Goal: Information Seeking & Learning: Learn about a topic

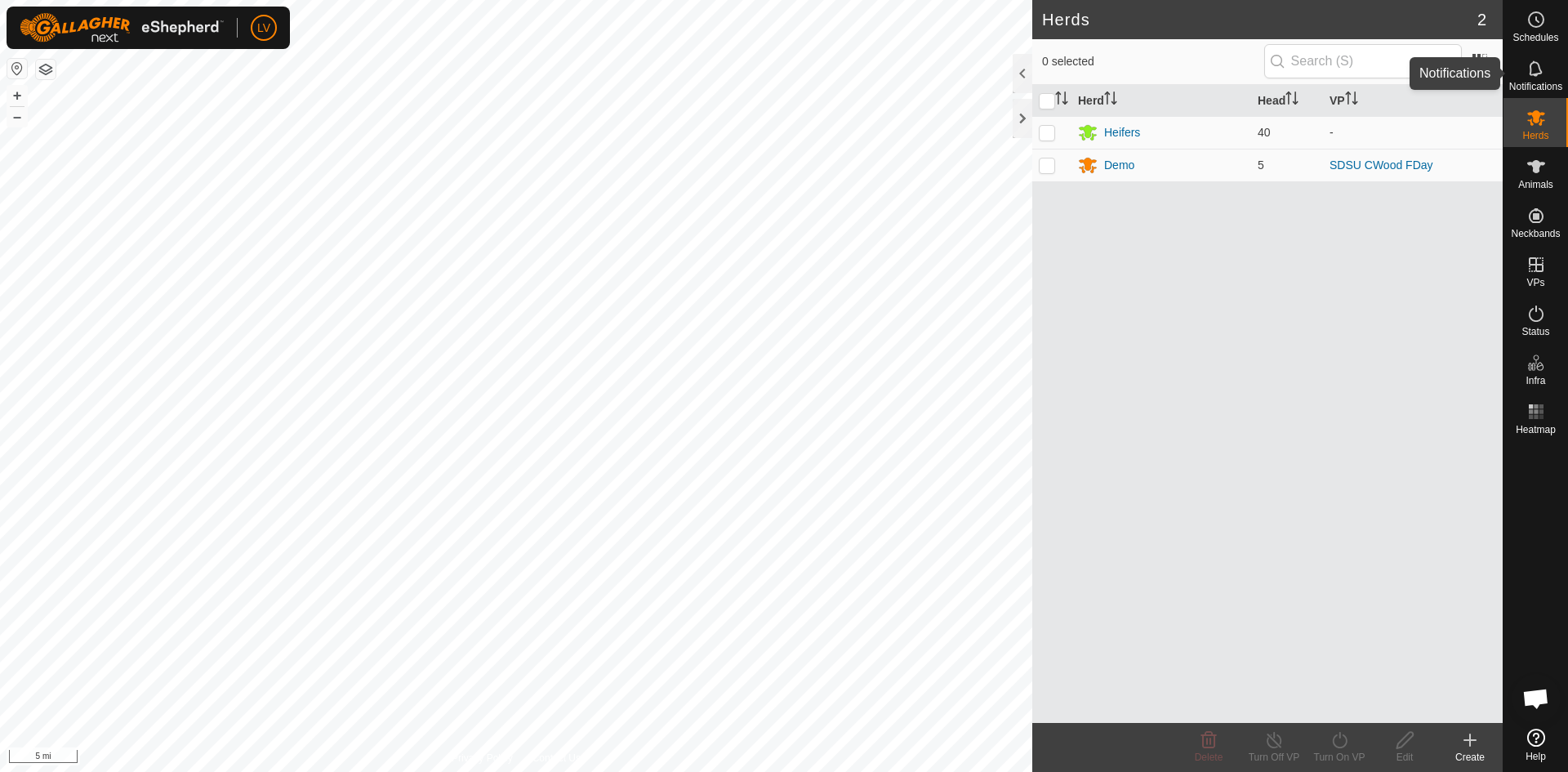
click at [1529, 69] on icon at bounding box center [1534, 68] width 13 height 16
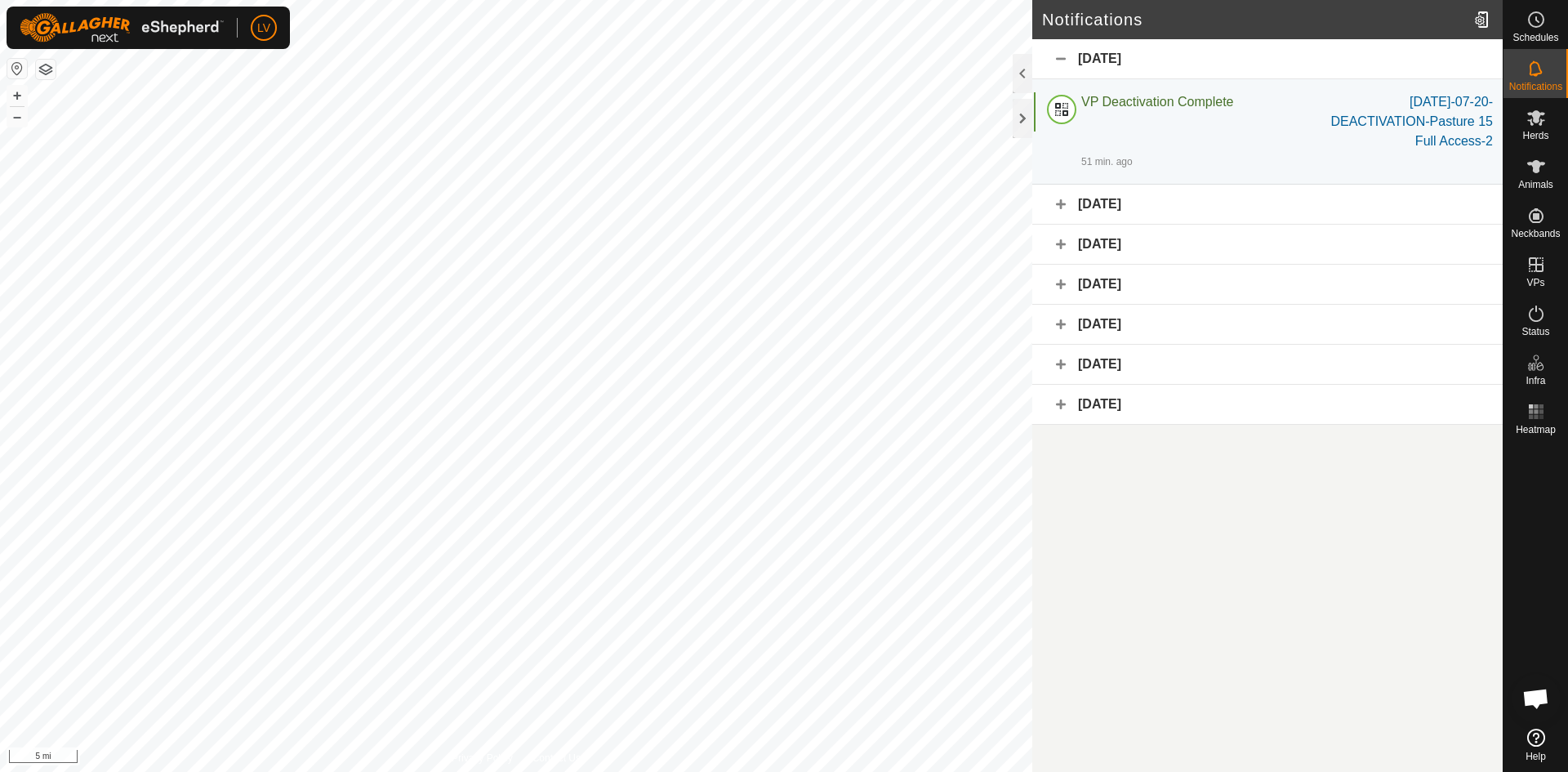
click at [1226, 212] on div "September 13, 2025" at bounding box center [1266, 204] width 470 height 40
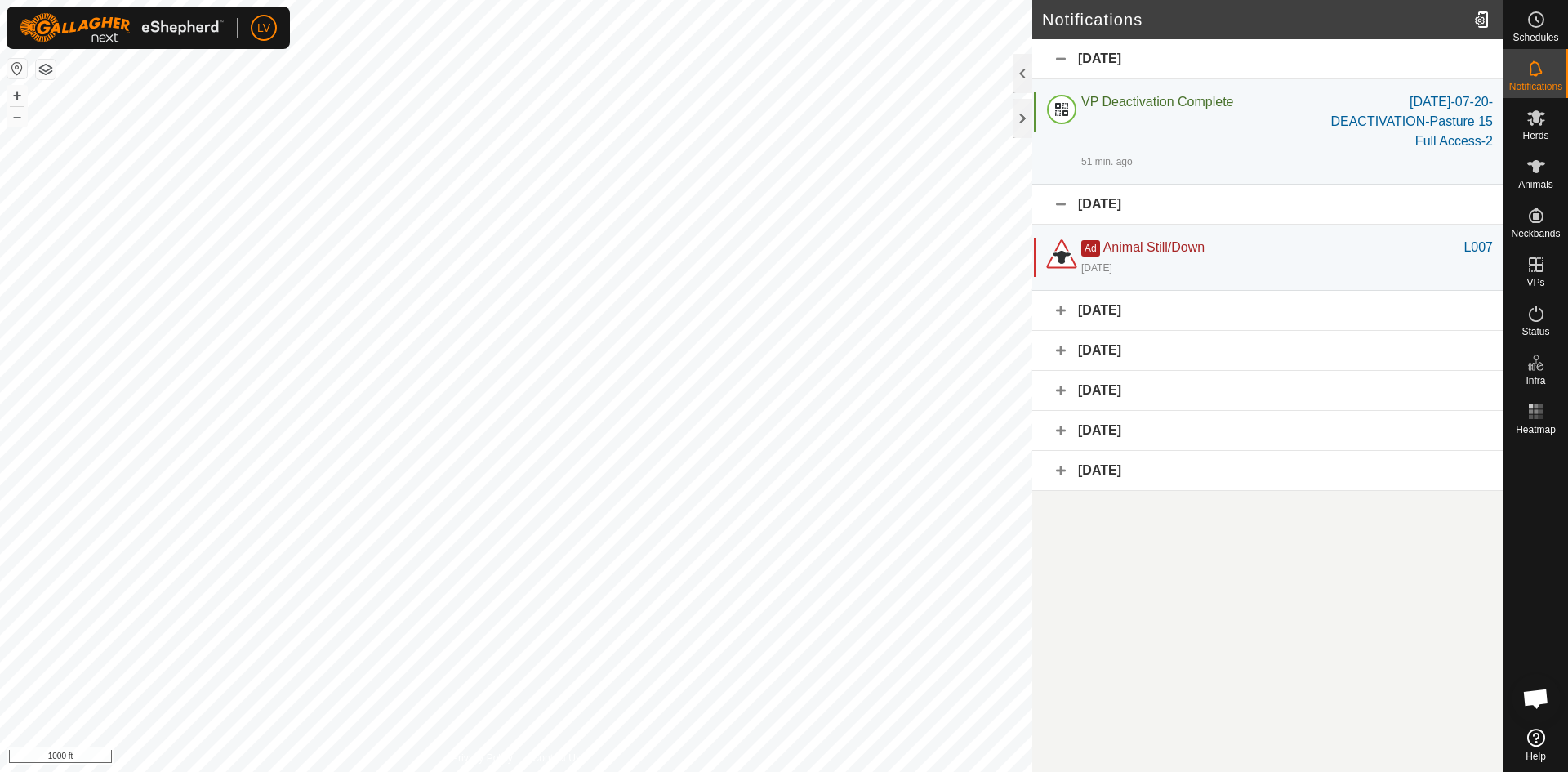
click at [1100, 320] on div "September 5, 2025" at bounding box center [1266, 310] width 470 height 40
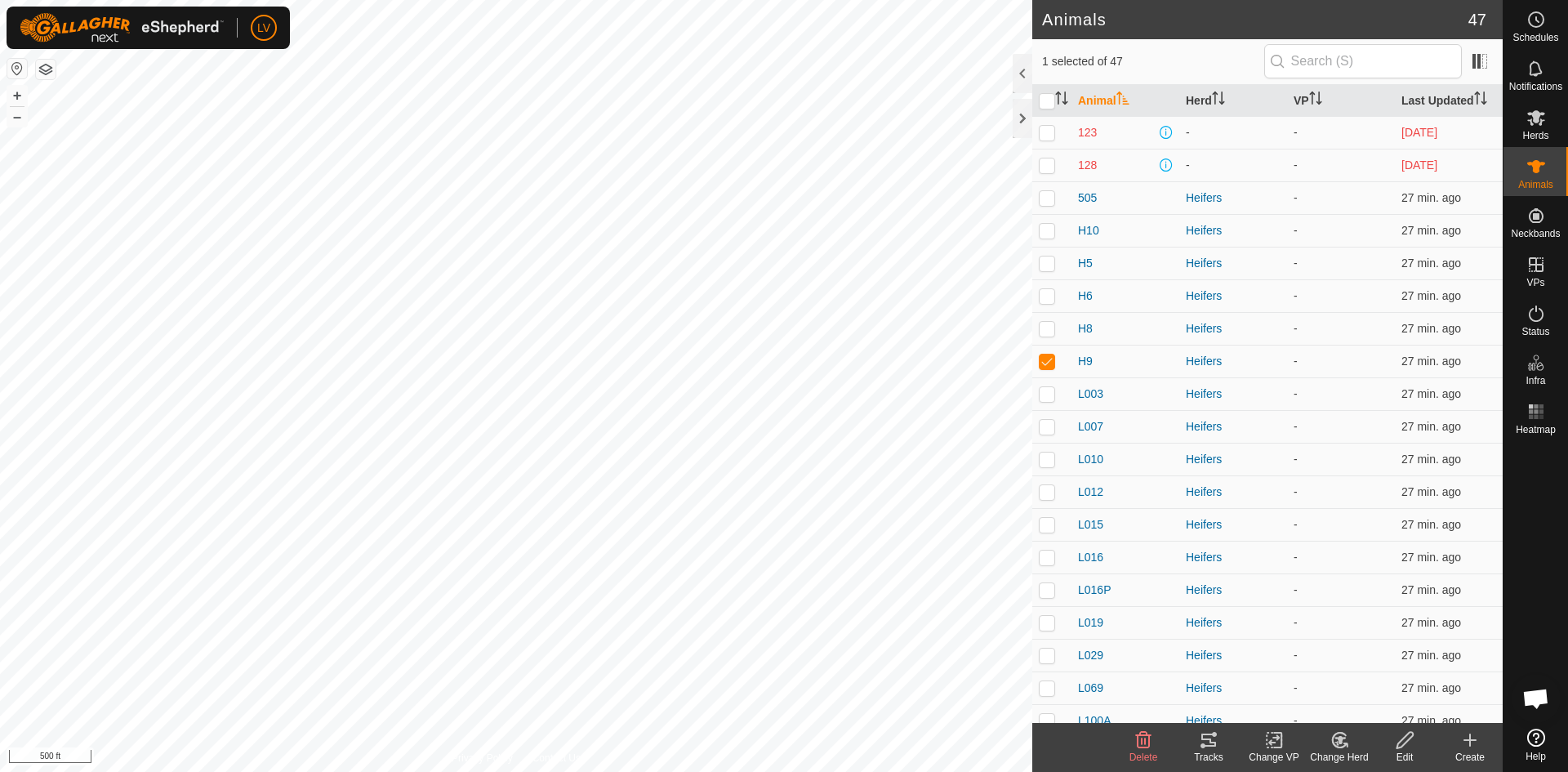
checkbox input "false"
click at [1557, 57] on div "Notifications" at bounding box center [1534, 74] width 64 height 49
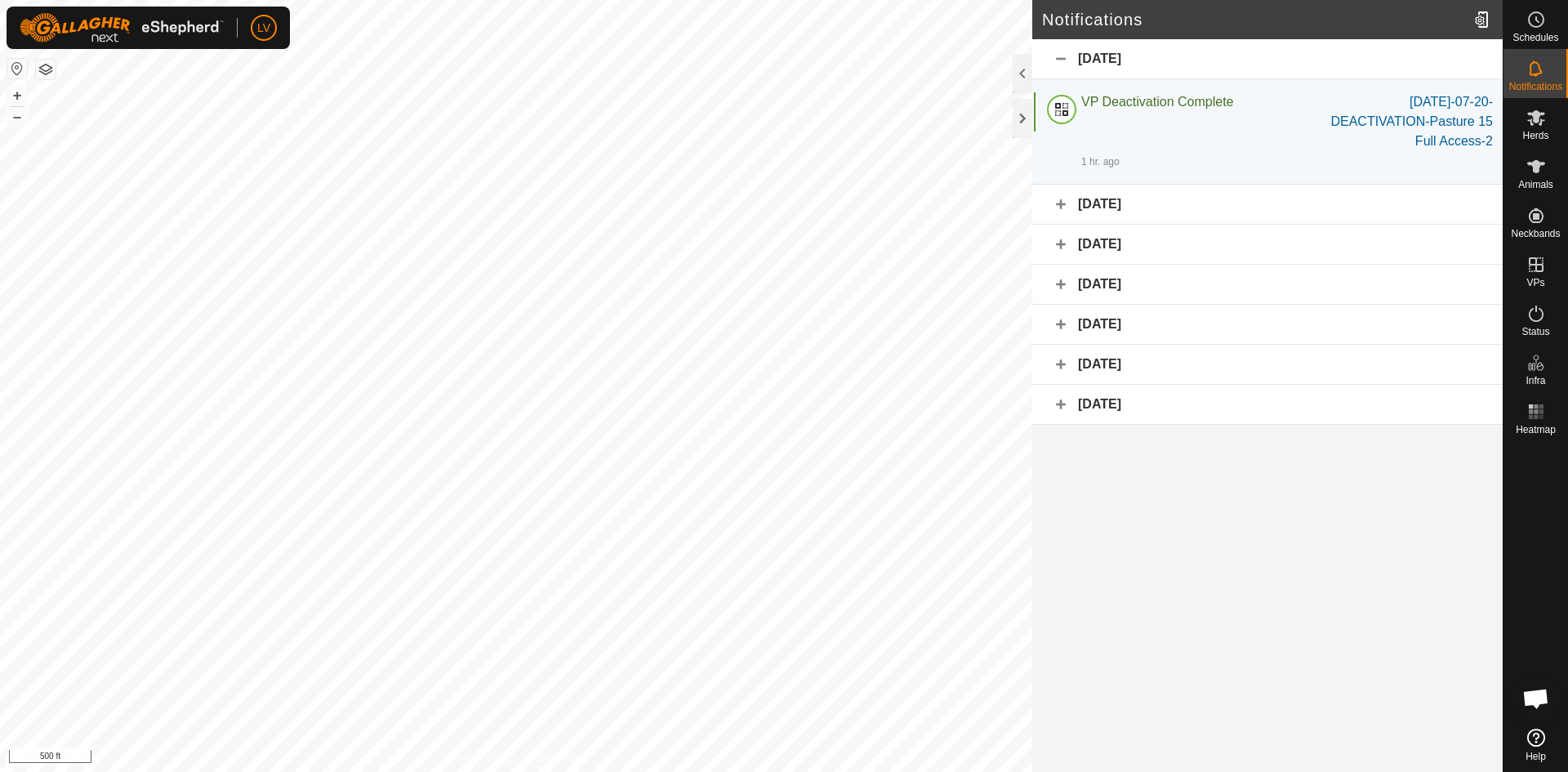
click at [1158, 214] on div "September 13, 2025" at bounding box center [1266, 204] width 470 height 40
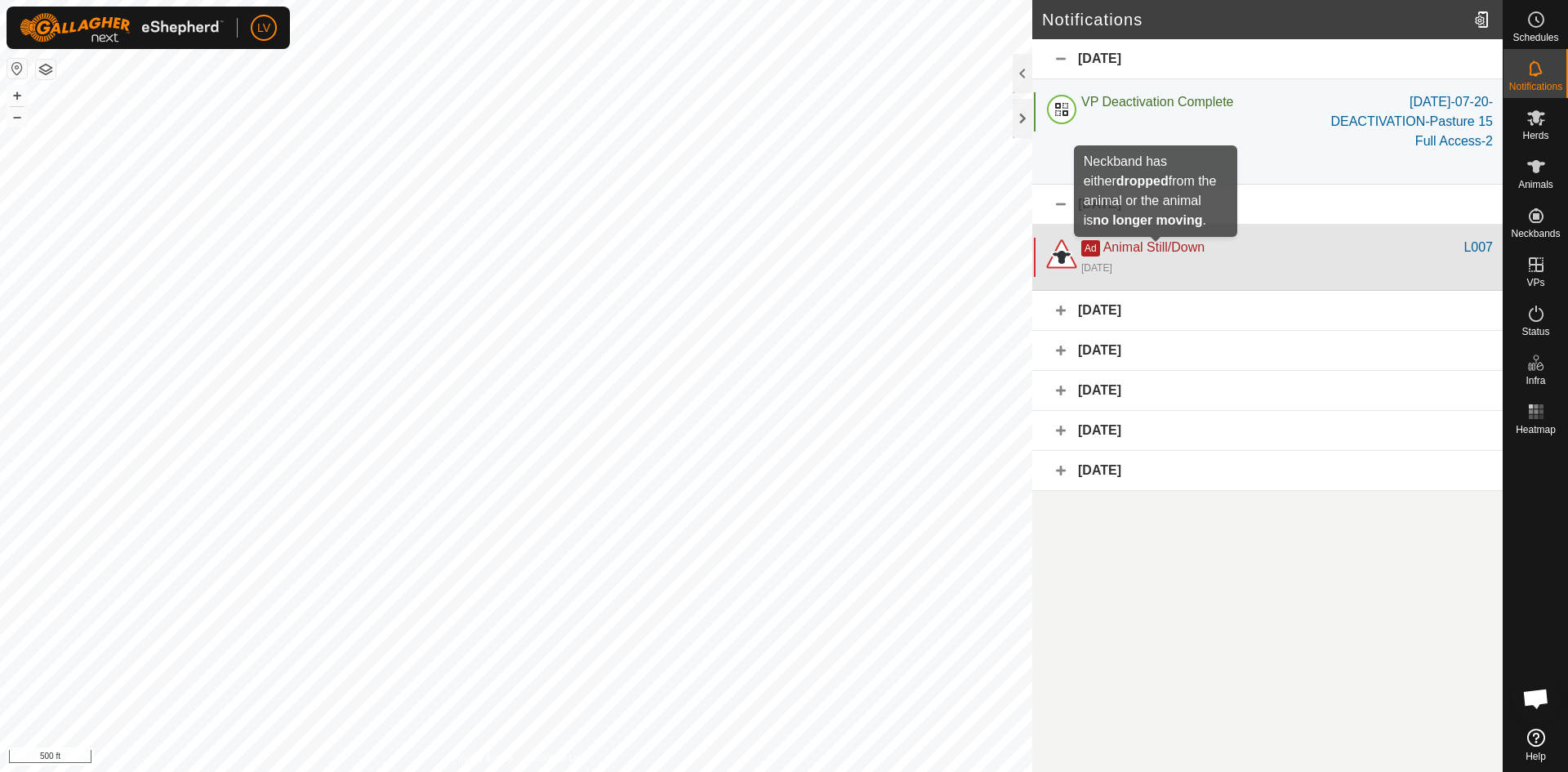
click at [1182, 247] on span "Animal Still/Down" at bounding box center [1154, 247] width 101 height 14
click at [1145, 253] on span "Animal Still/Down" at bounding box center [1154, 247] width 101 height 14
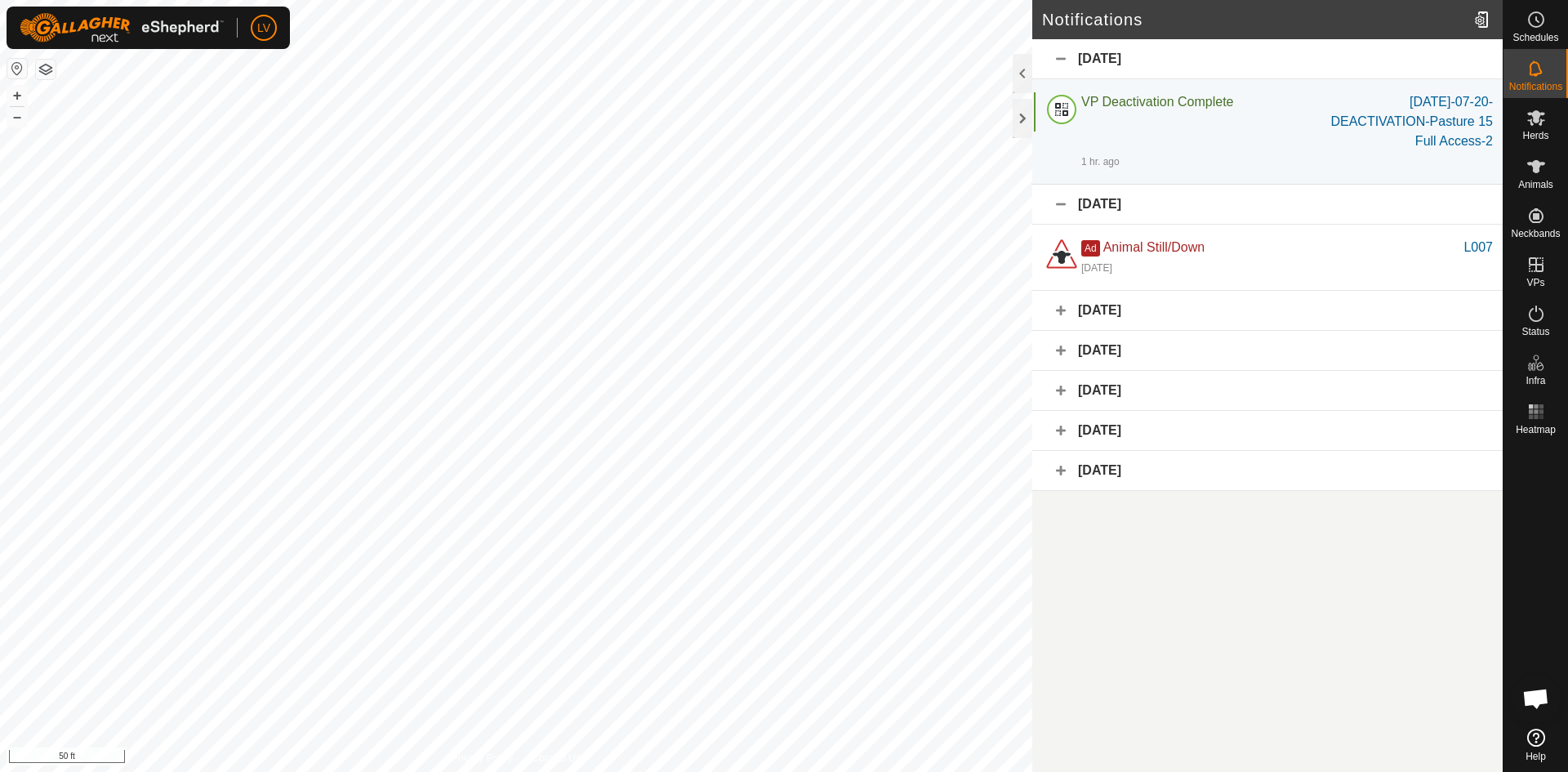
click at [1121, 470] on div "Jun 2025" at bounding box center [1266, 470] width 470 height 40
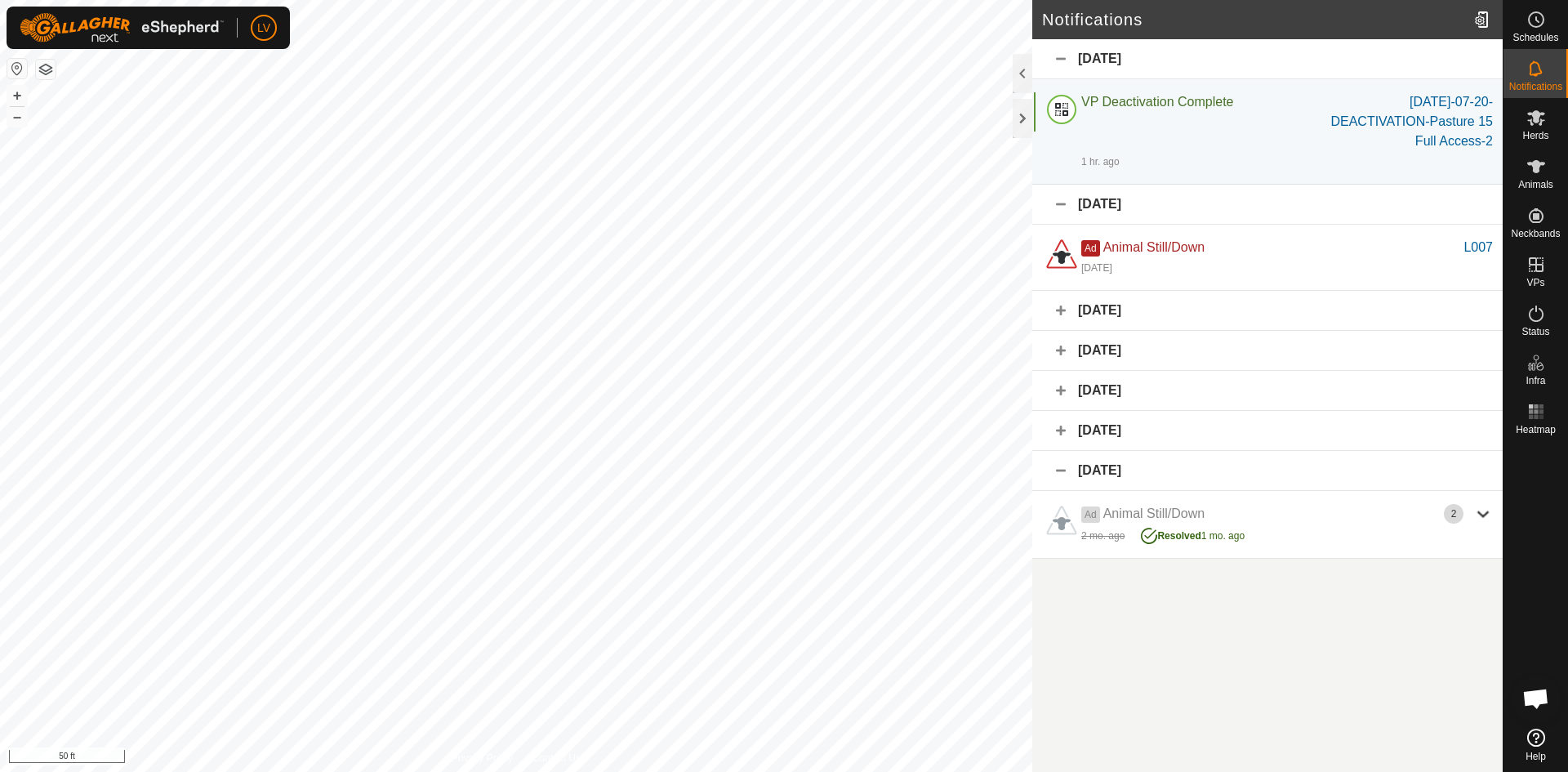
click at [1112, 354] on div "September 1, 2025" at bounding box center [1266, 350] width 470 height 40
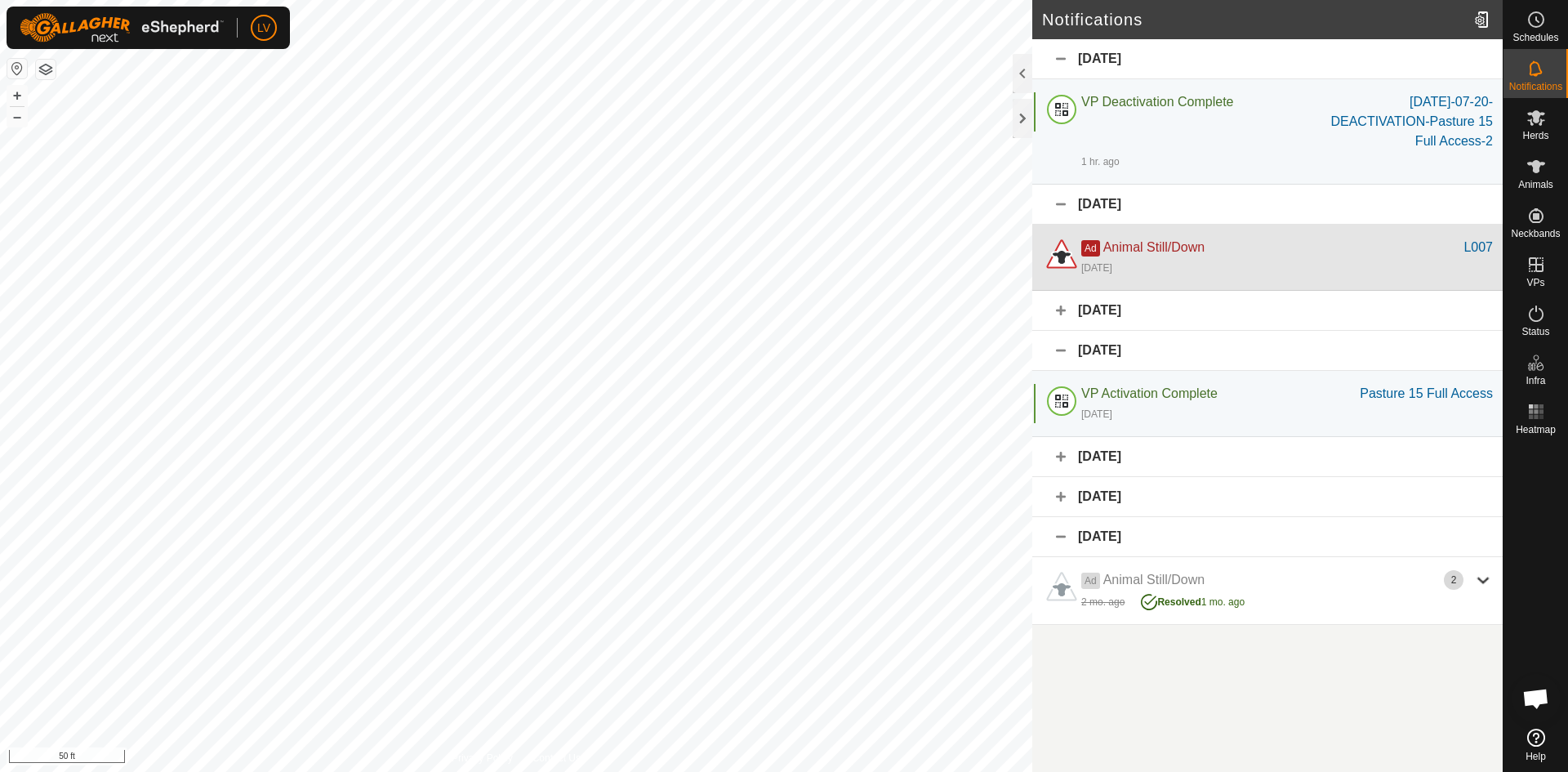
click at [1094, 259] on div "2 days ago" at bounding box center [1287, 266] width 412 height 20
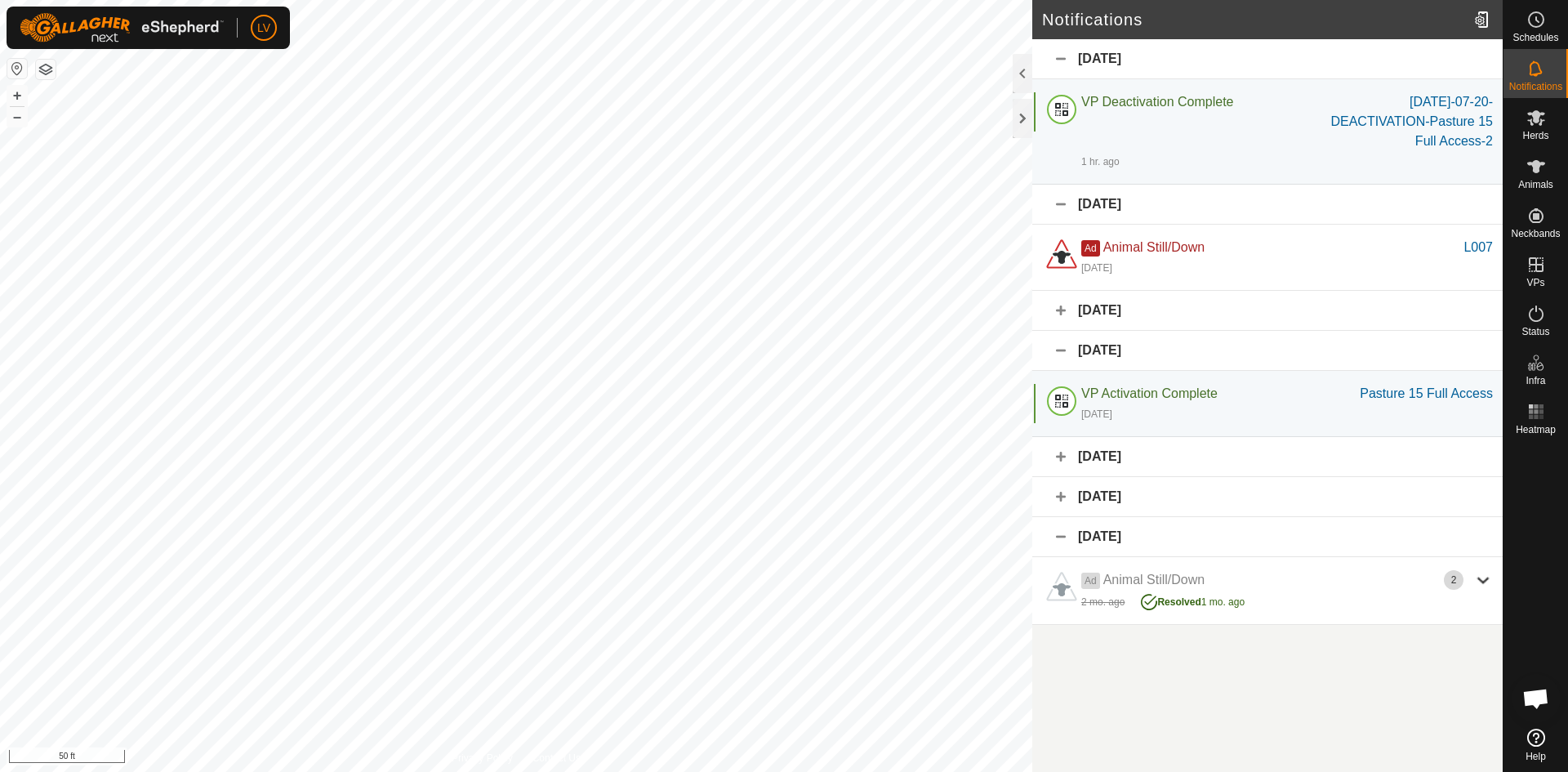
click at [1060, 204] on div "September 13, 2025" at bounding box center [1266, 204] width 470 height 40
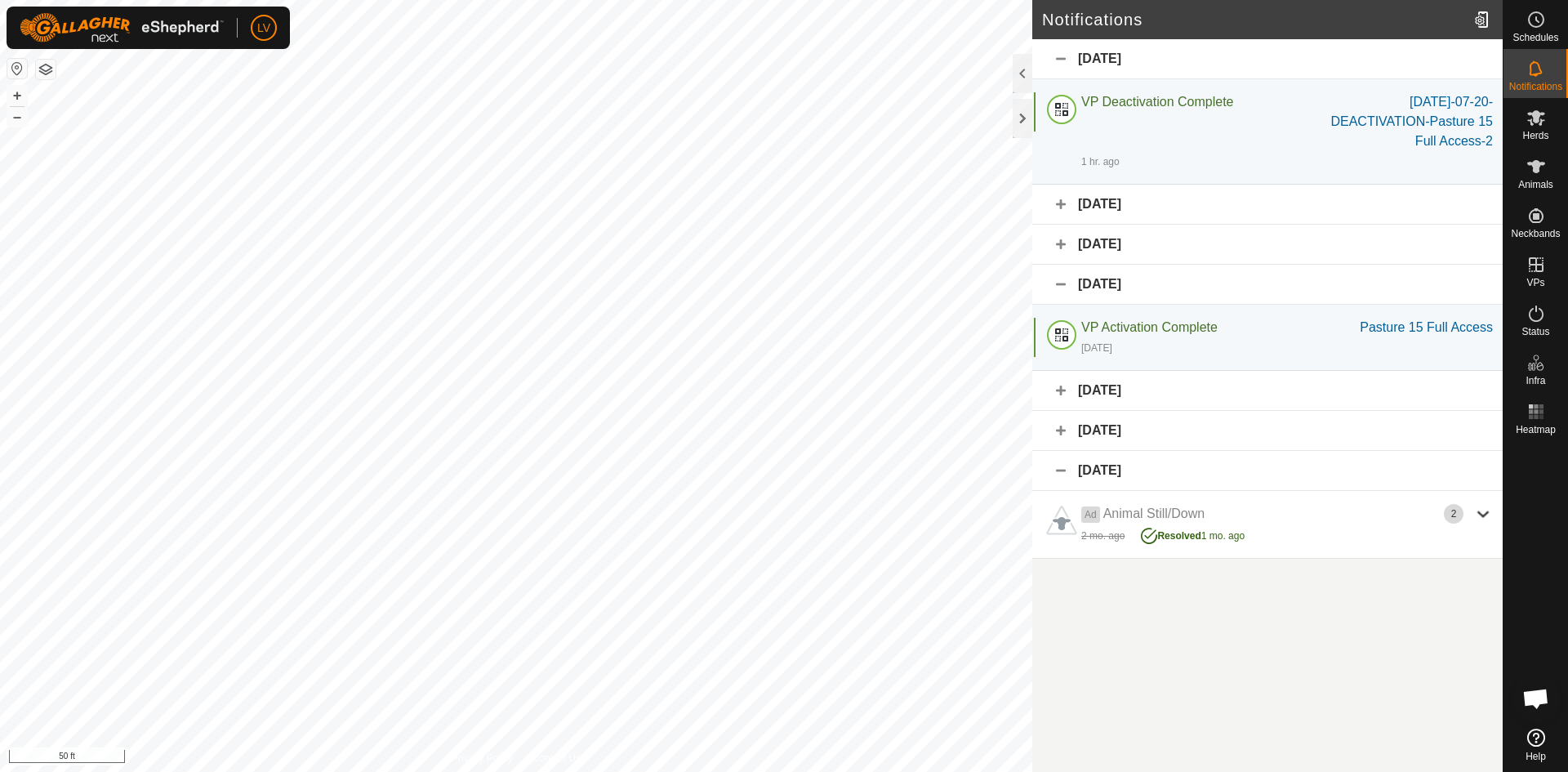
click at [1060, 204] on div "September 13, 2025" at bounding box center [1266, 204] width 470 height 40
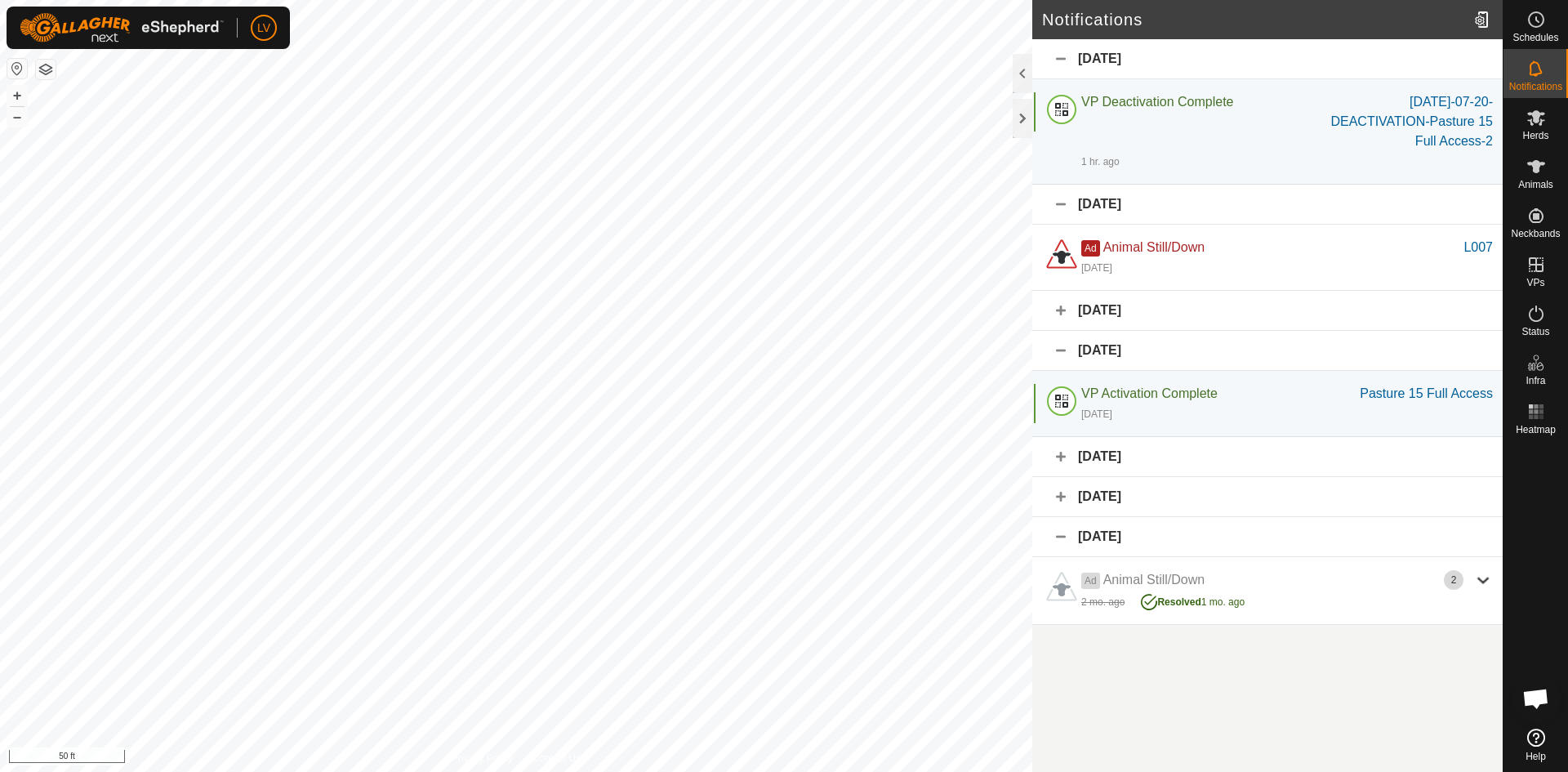
click at [1511, 518] on div at bounding box center [1534, 581] width 64 height 281
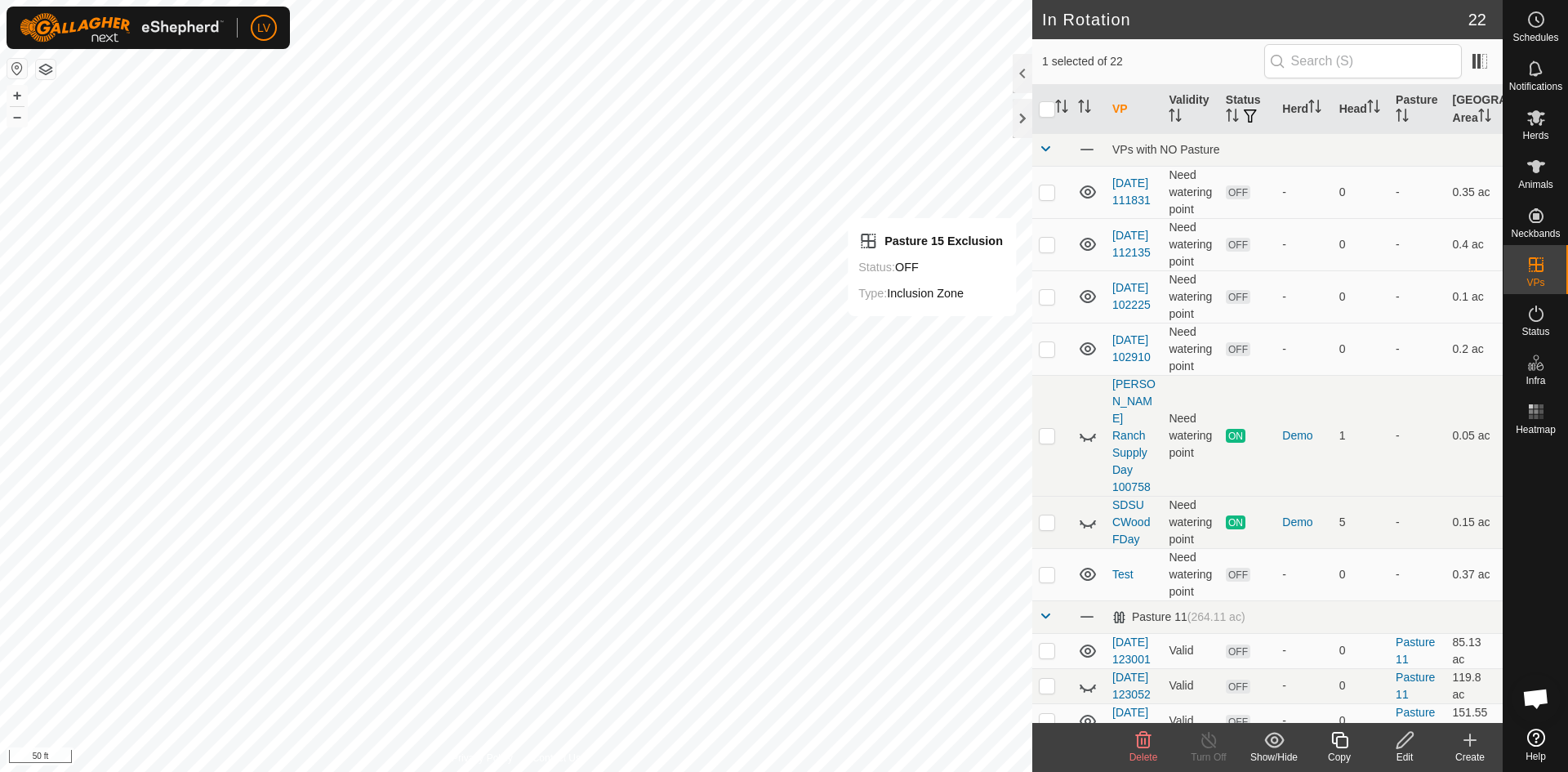
checkbox input "false"
checkbox input "true"
click at [1549, 466] on div at bounding box center [1534, 581] width 64 height 281
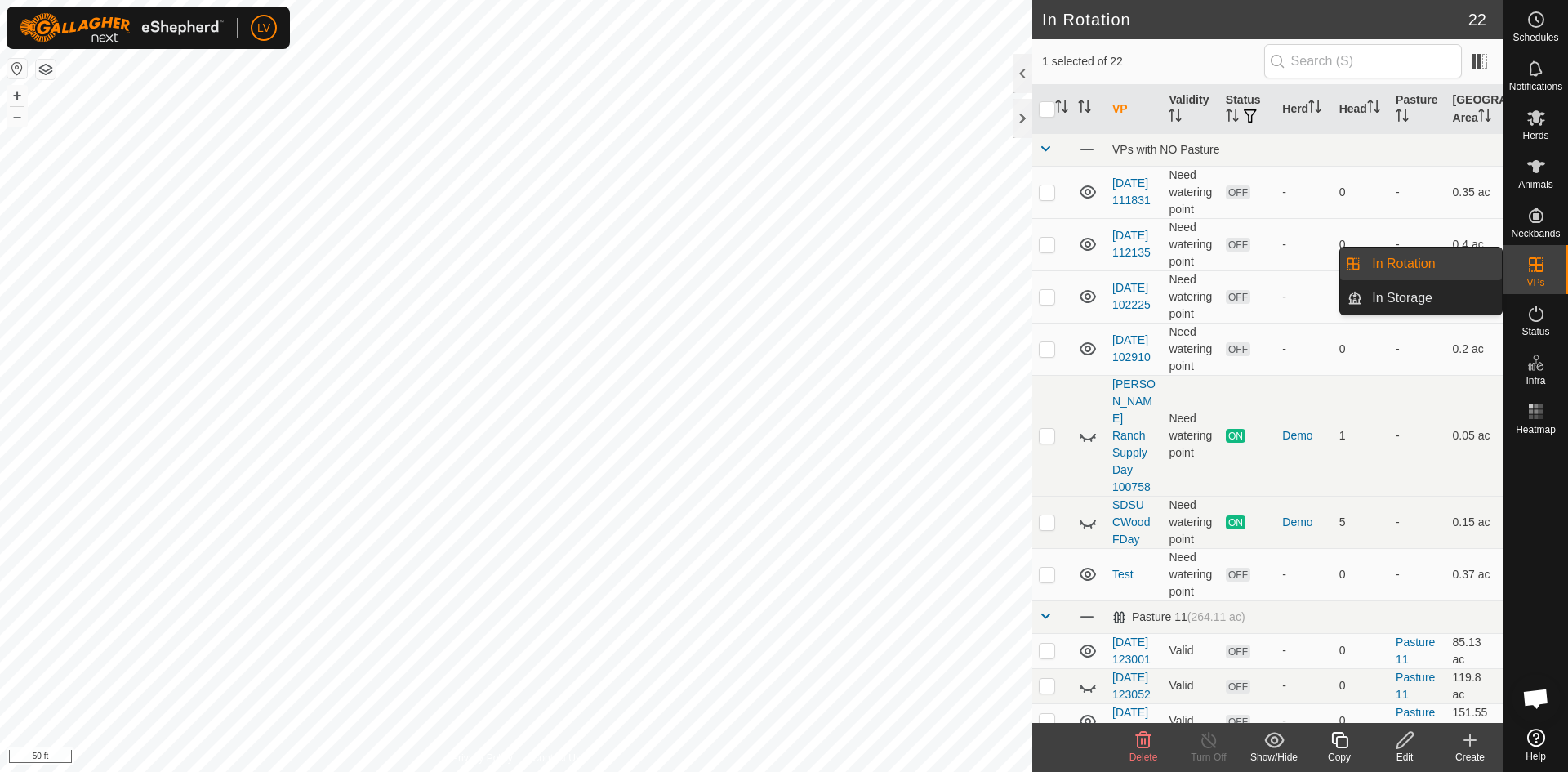
click at [1535, 261] on icon at bounding box center [1535, 264] width 15 height 15
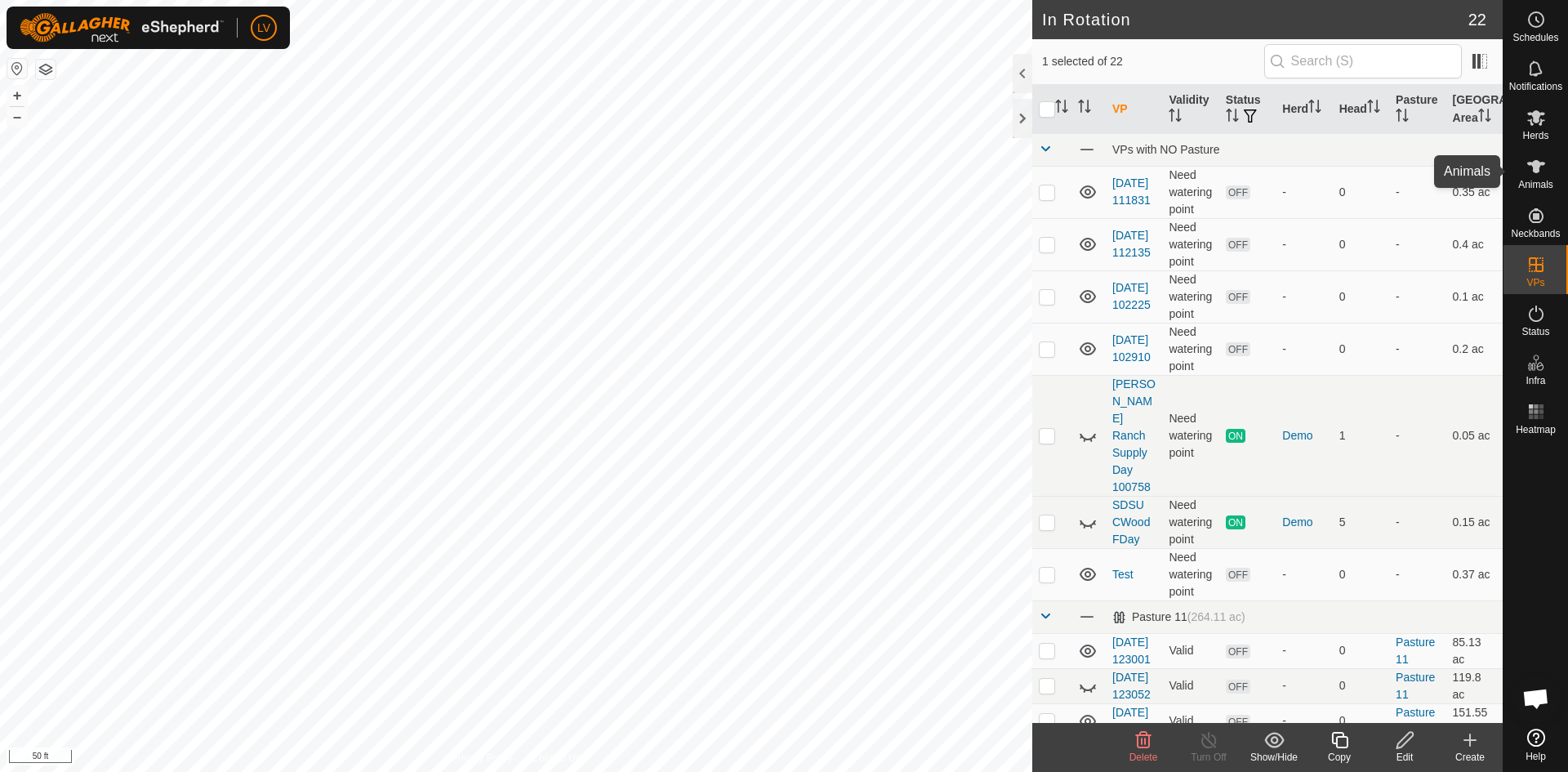
click at [1534, 183] on span "Animals" at bounding box center [1535, 184] width 35 height 10
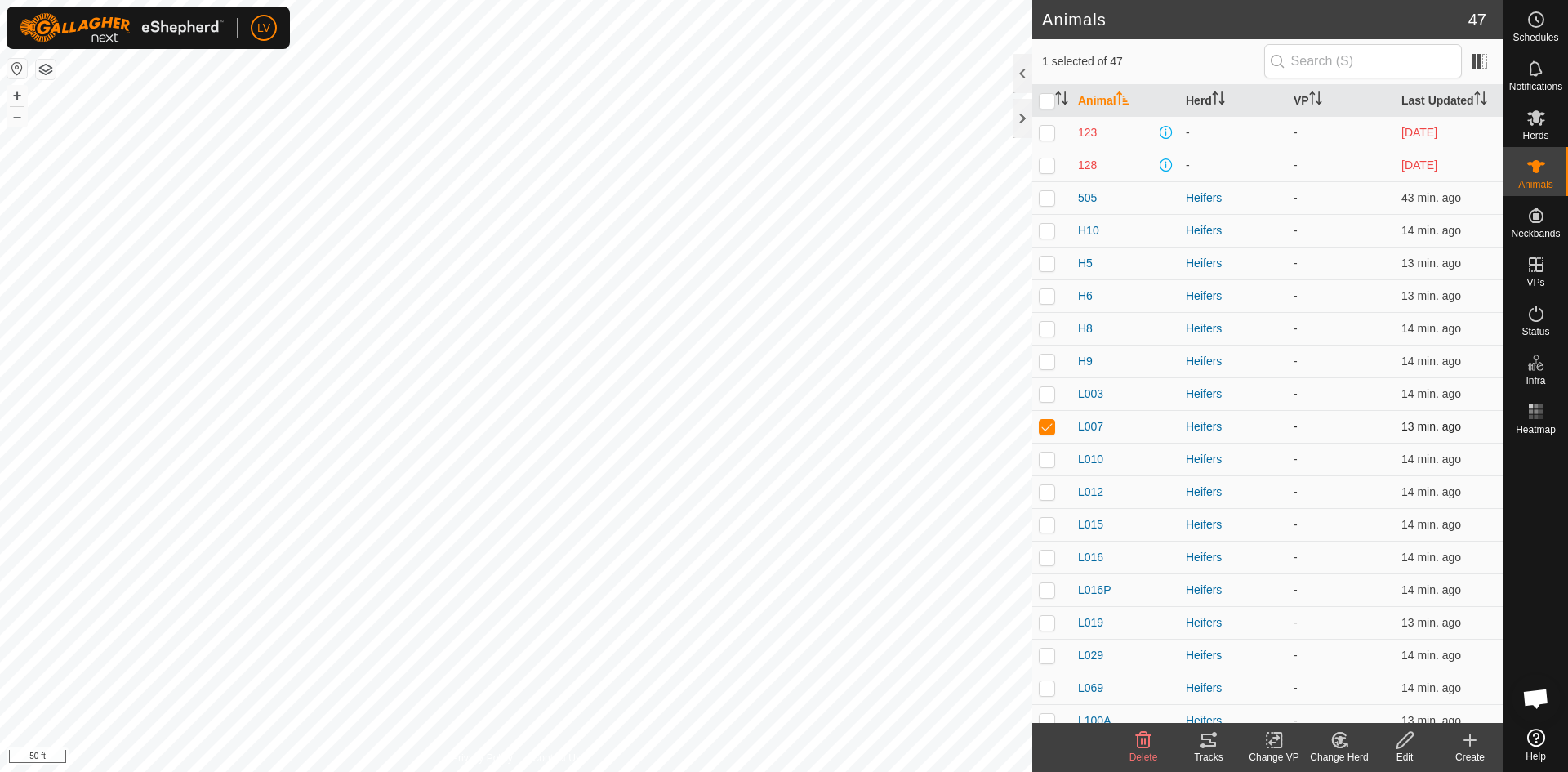
click at [1049, 427] on p-checkbox at bounding box center [1047, 427] width 17 height 13
checkbox input "false"
click at [1550, 562] on div at bounding box center [1534, 581] width 64 height 281
checkbox input "false"
click at [1526, 579] on div at bounding box center [1534, 581] width 64 height 281
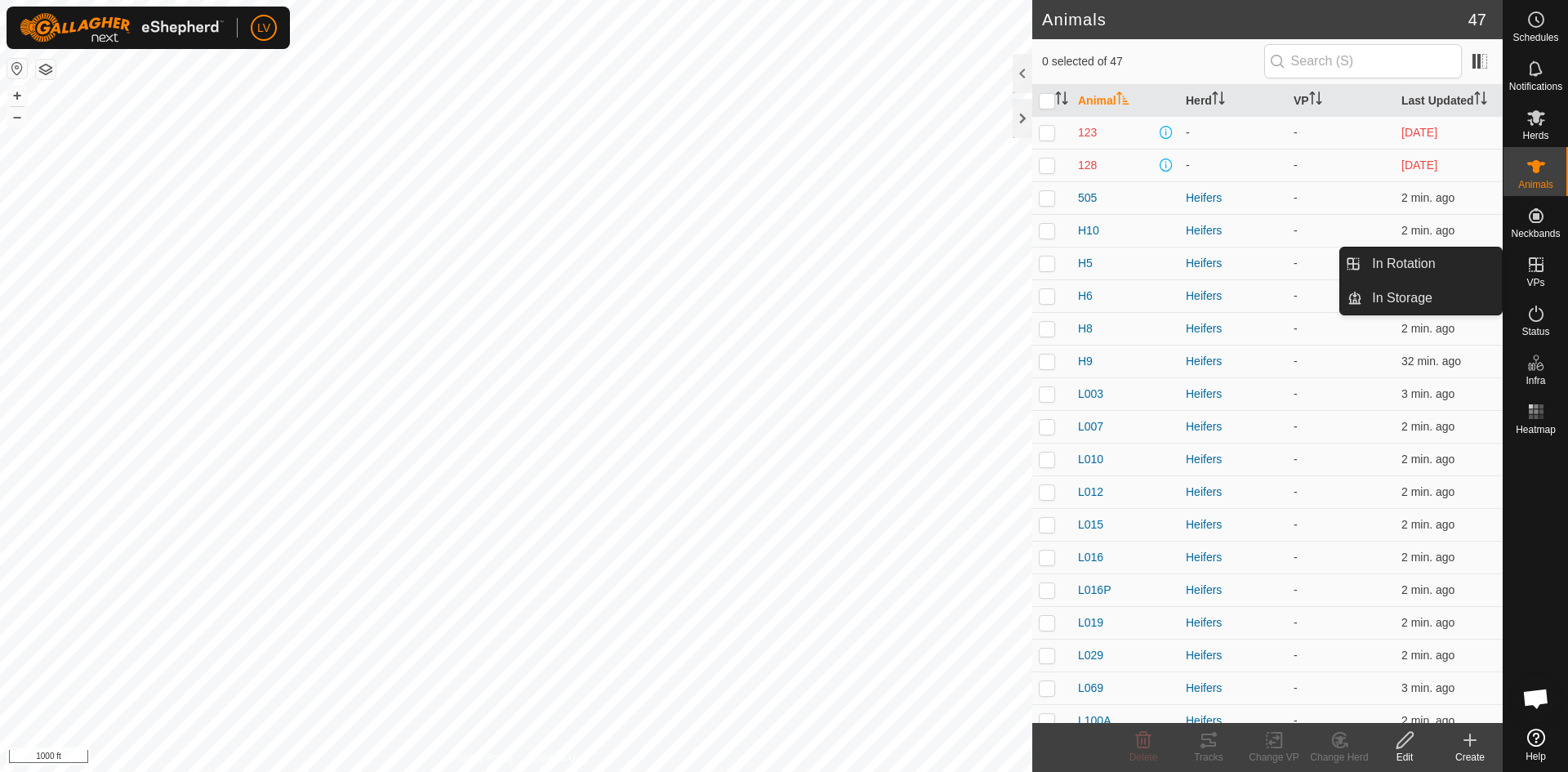
click at [1546, 284] on div "VPs" at bounding box center [1534, 269] width 64 height 49
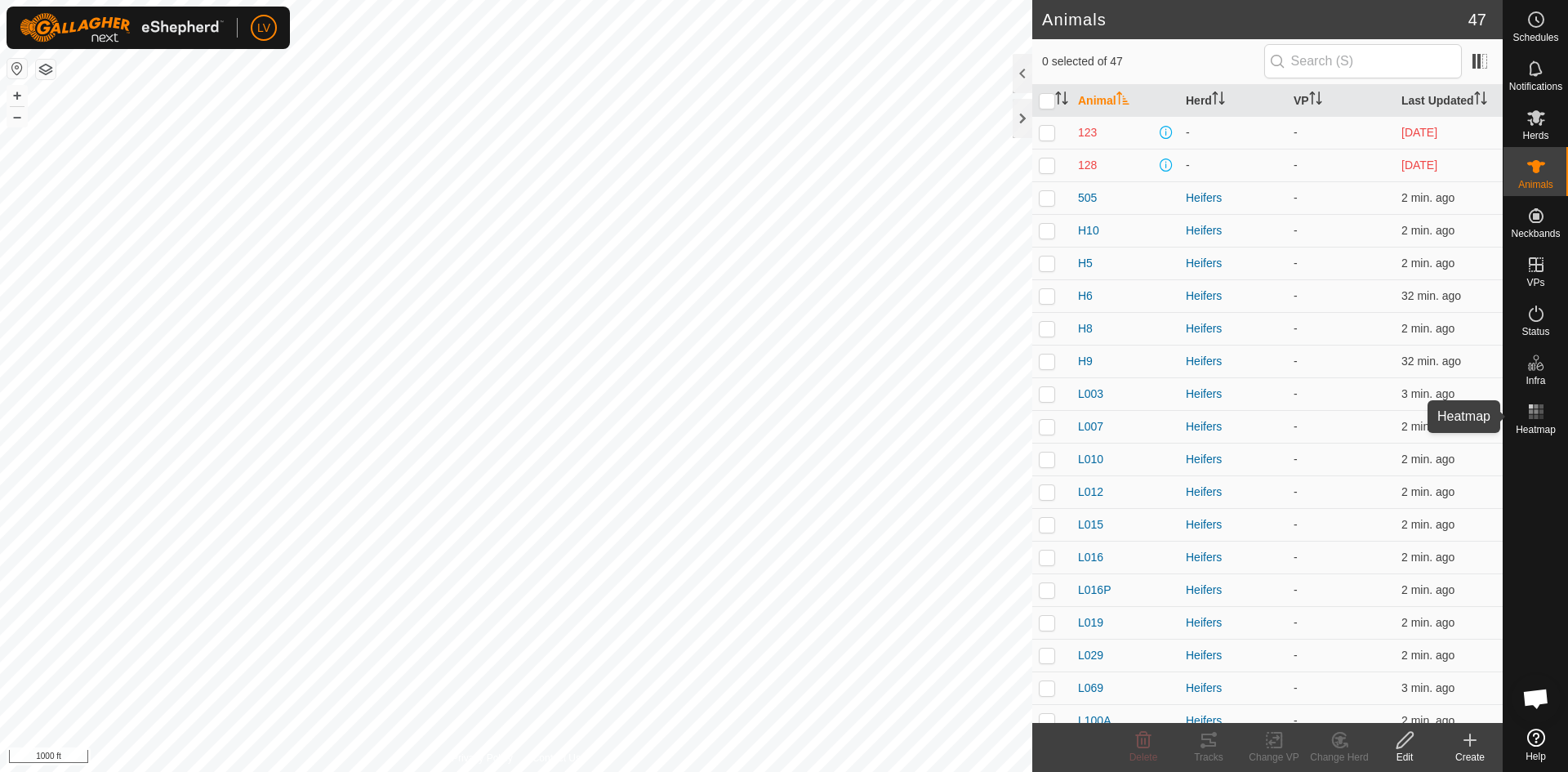
click at [1530, 429] on span "Heatmap" at bounding box center [1534, 429] width 40 height 10
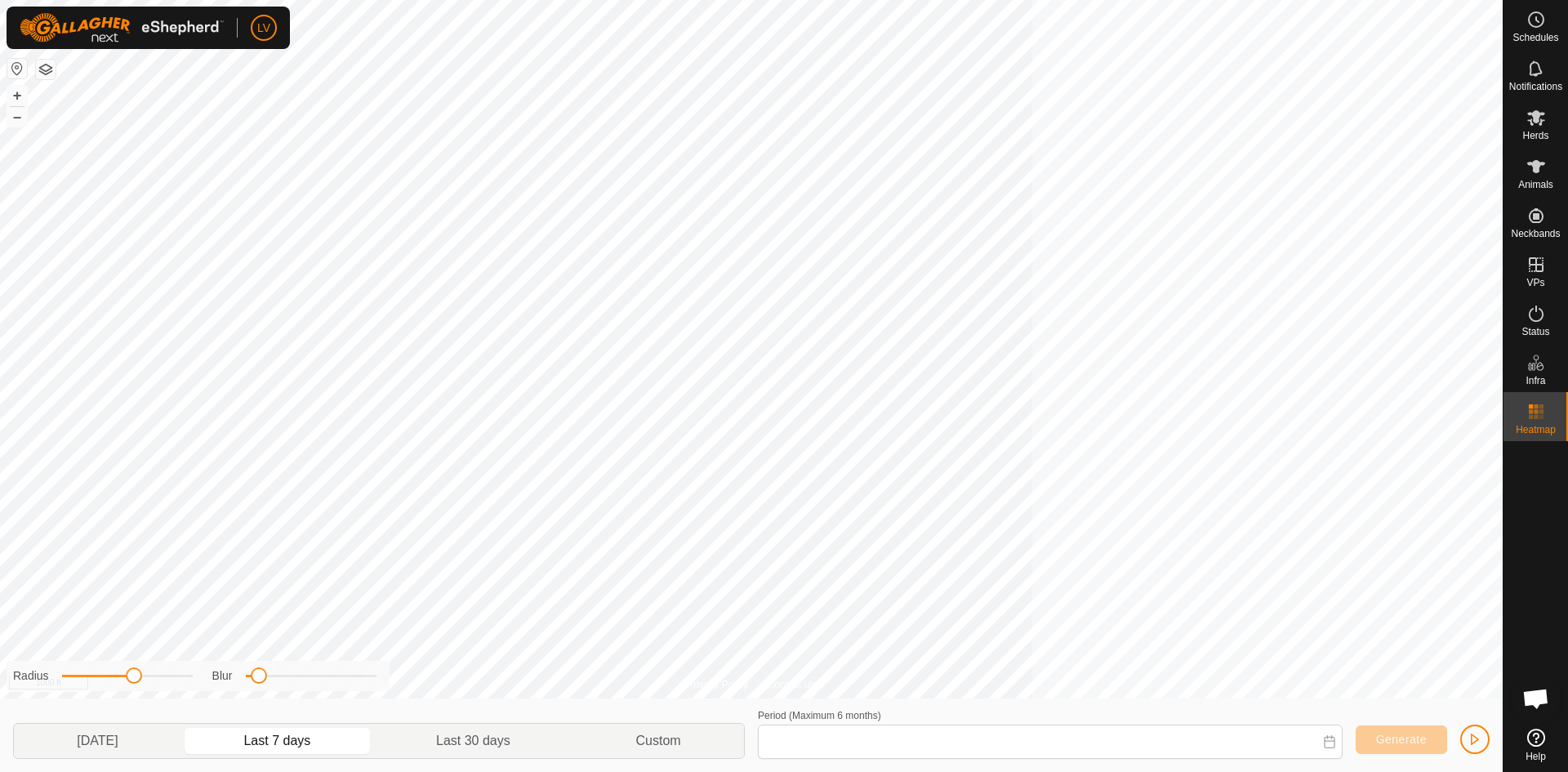
type input "[DATE] - [DATE]"
